Goal: Task Accomplishment & Management: Use online tool/utility

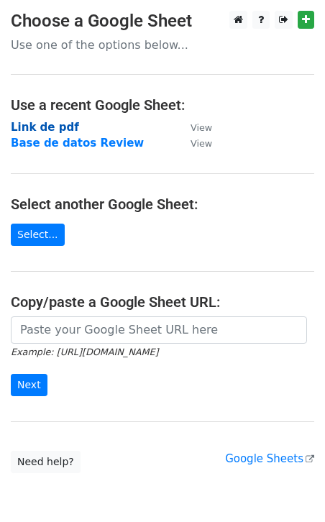
click at [50, 126] on strong "Link de pdf" at bounding box center [45, 127] width 68 height 13
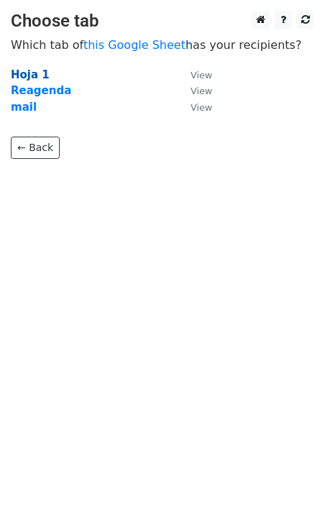
click at [32, 71] on strong "Hoja 1" at bounding box center [30, 74] width 39 height 13
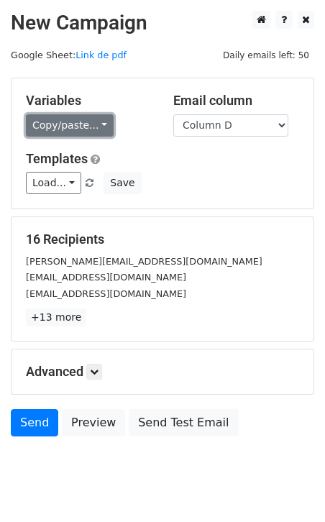
click at [65, 124] on link "Copy/paste..." at bounding box center [70, 125] width 88 height 22
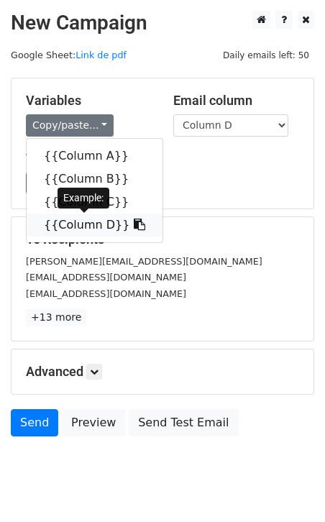
click at [68, 224] on link "{{Column D}}" at bounding box center [95, 225] width 136 height 23
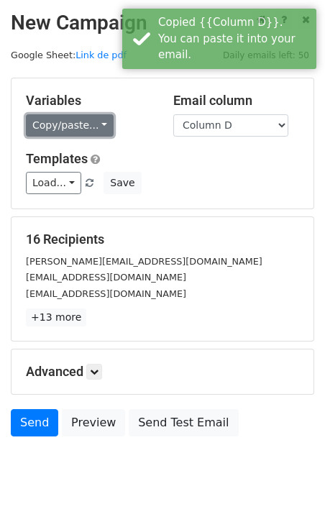
click at [53, 121] on link "Copy/paste..." at bounding box center [70, 125] width 88 height 22
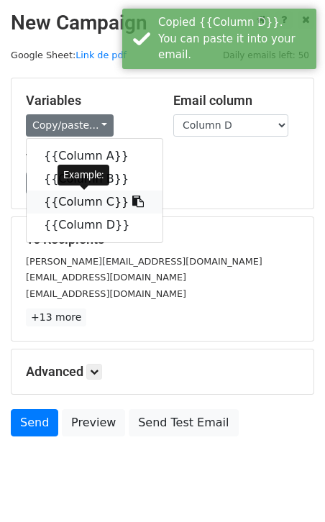
click at [60, 202] on link "{{Column C}}" at bounding box center [95, 202] width 136 height 23
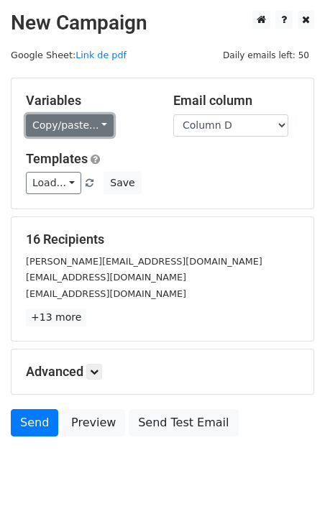
click at [76, 128] on link "Copy/paste..." at bounding box center [70, 125] width 88 height 22
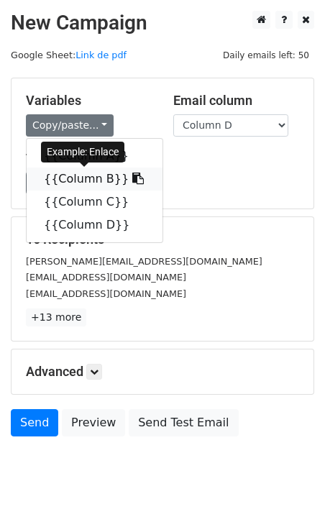
click at [81, 175] on link "{{Column B}}" at bounding box center [95, 179] width 136 height 23
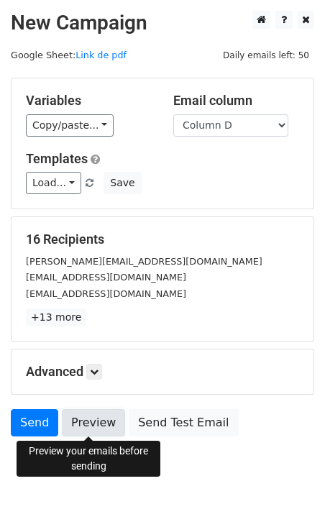
click at [99, 418] on link "Preview" at bounding box center [93, 422] width 63 height 27
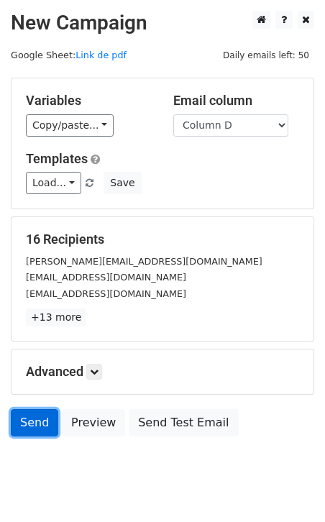
click at [41, 419] on link "Send" at bounding box center [34, 422] width 47 height 27
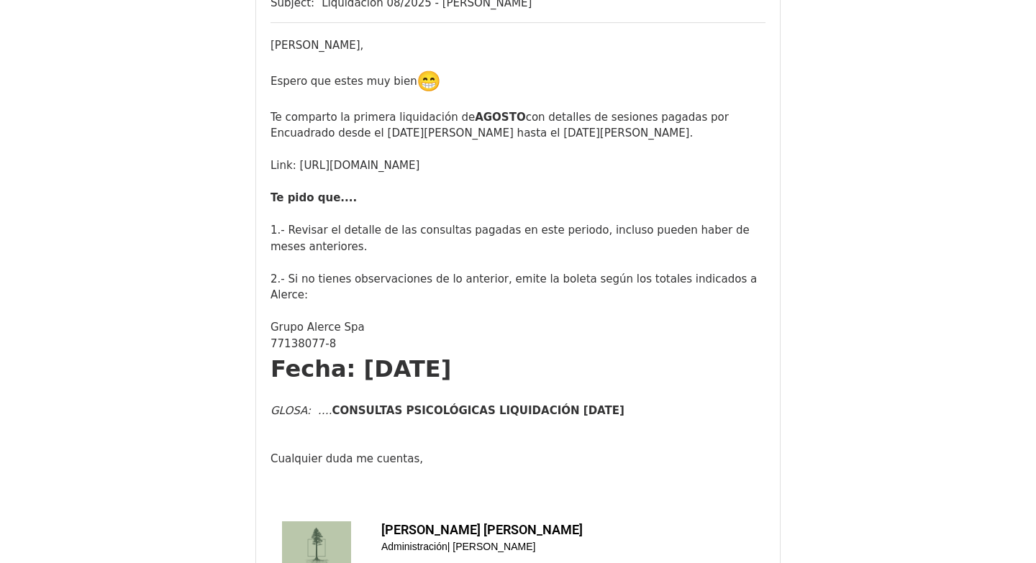
scroll to position [195, 0]
